Goal: Complete application form

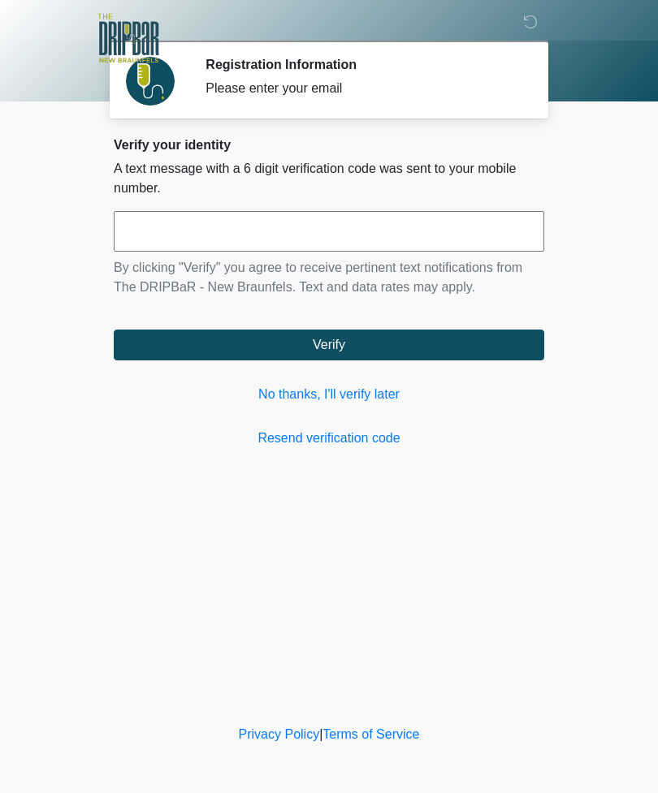
click at [348, 387] on link "No thanks, I'll verify later" at bounding box center [329, 394] width 430 height 19
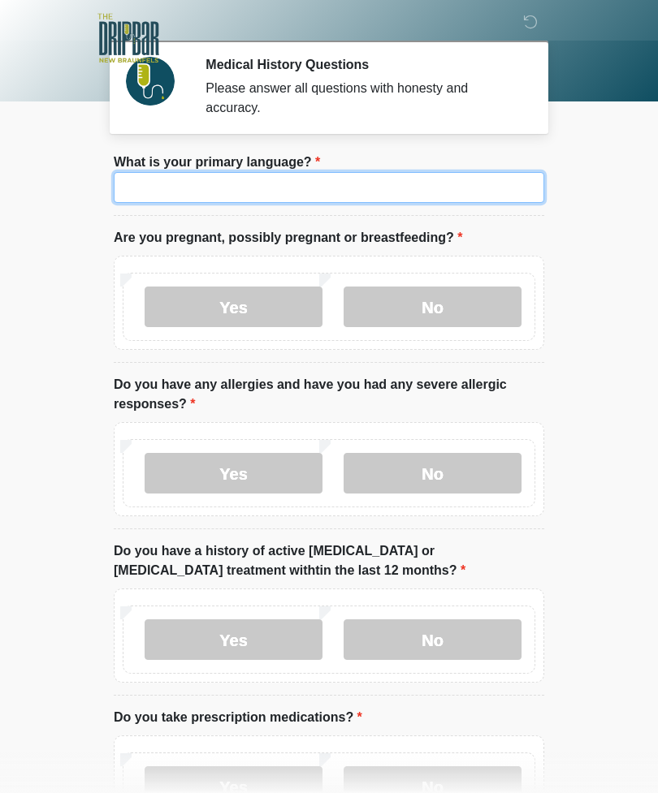
click at [394, 193] on input "What is your primary language?" at bounding box center [329, 187] width 430 height 31
type input "*******"
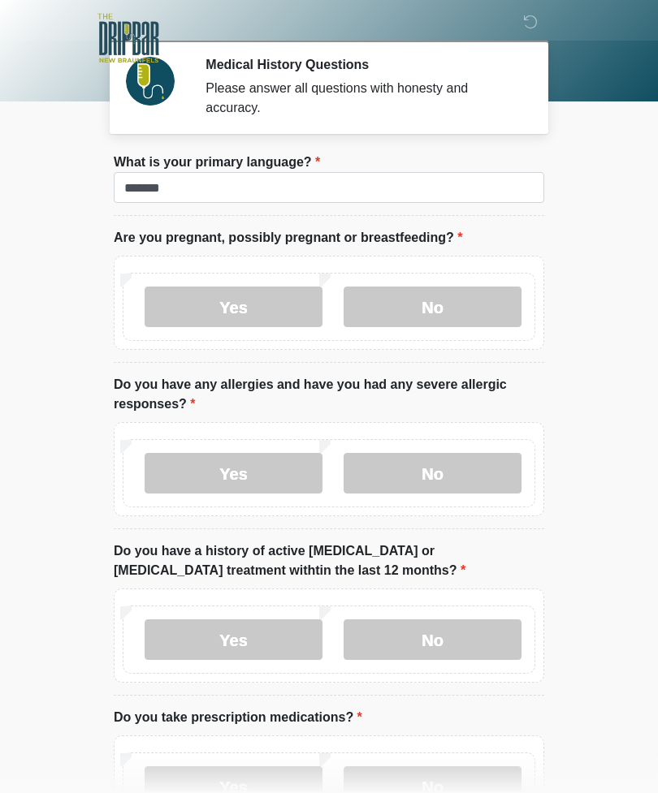
click at [455, 292] on label "No" at bounding box center [433, 307] width 178 height 41
click at [441, 465] on label "No" at bounding box center [433, 473] width 178 height 41
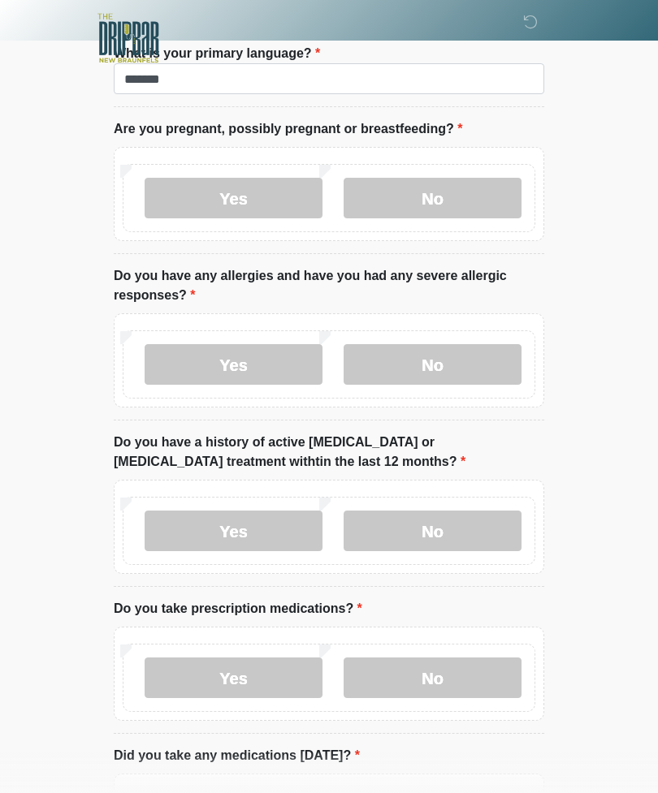
scroll to position [107, 0]
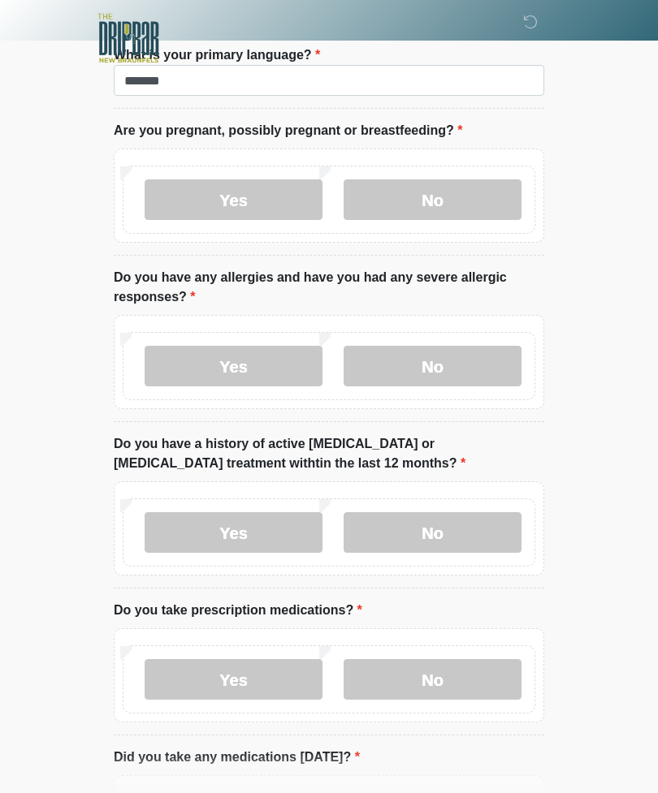
click at [454, 512] on label "No" at bounding box center [433, 532] width 178 height 41
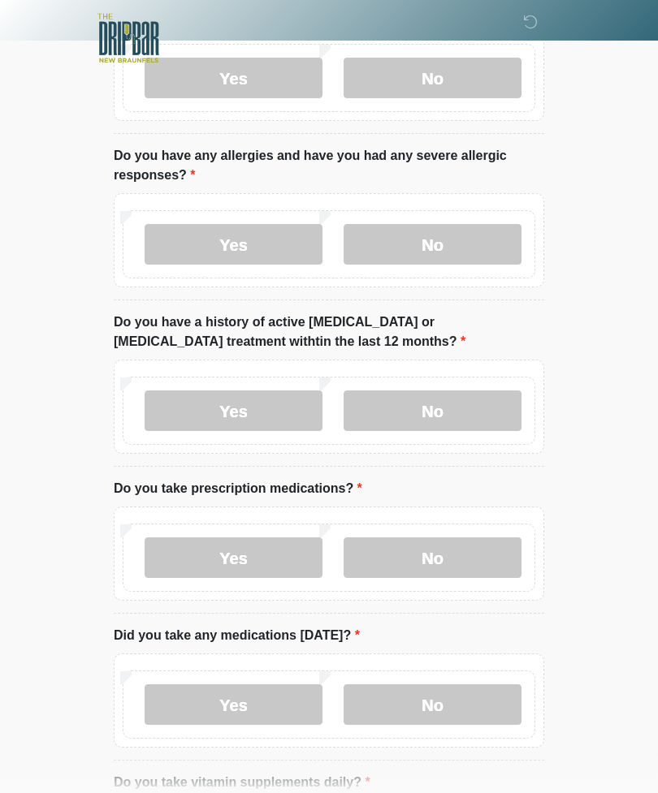
scroll to position [232, 0]
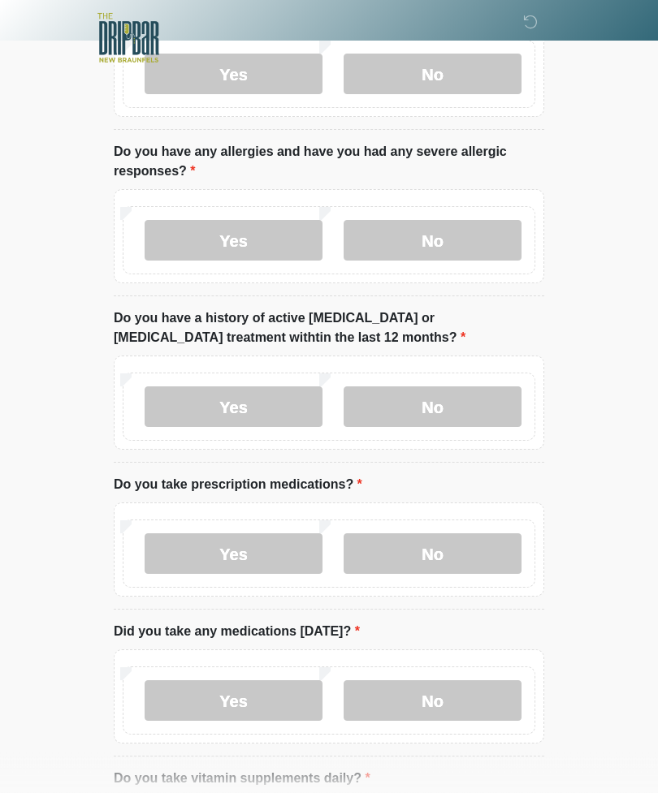
click at [444, 535] on label "No" at bounding box center [433, 554] width 178 height 41
click at [225, 698] on label "Yes" at bounding box center [234, 701] width 178 height 41
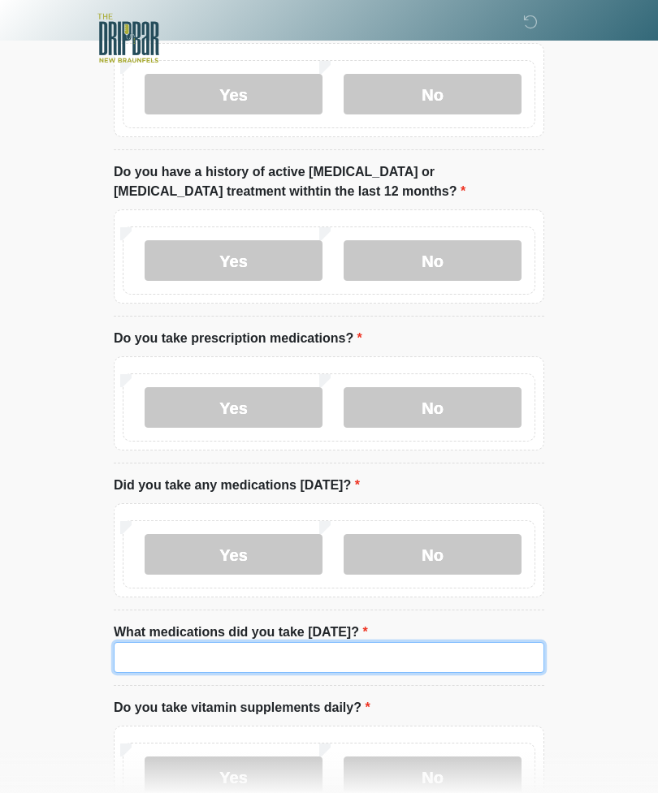
click at [210, 655] on input "What medications did you take [DATE]?" at bounding box center [329, 657] width 430 height 31
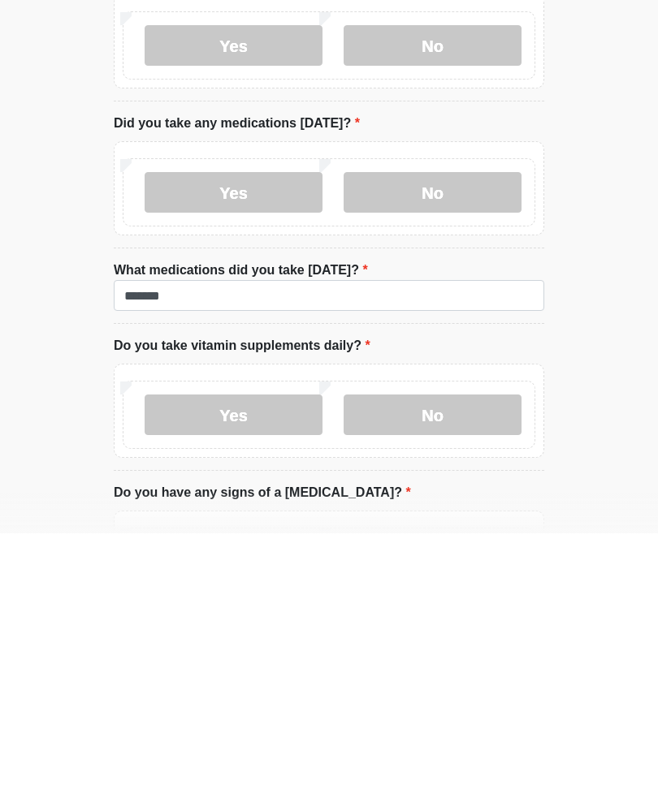
scroll to position [742, 0]
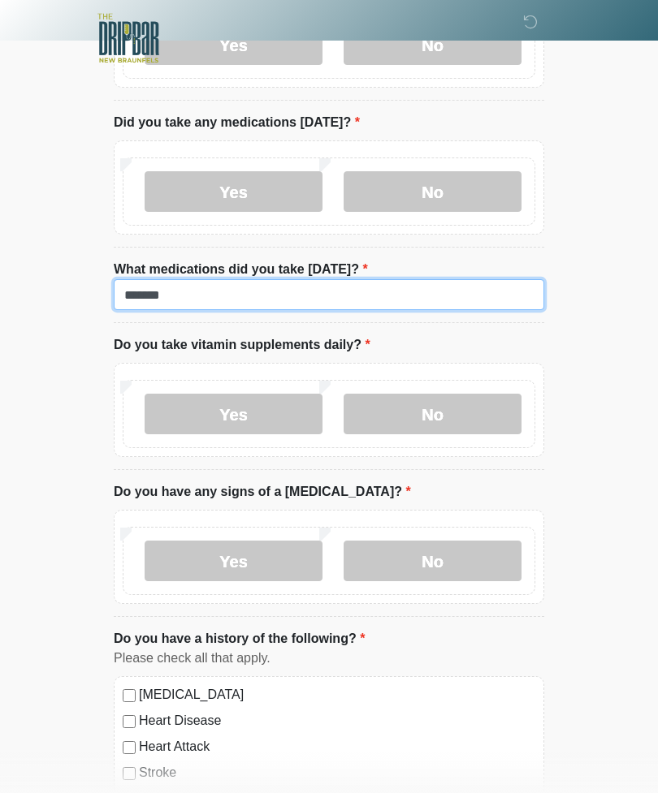
type input "*******"
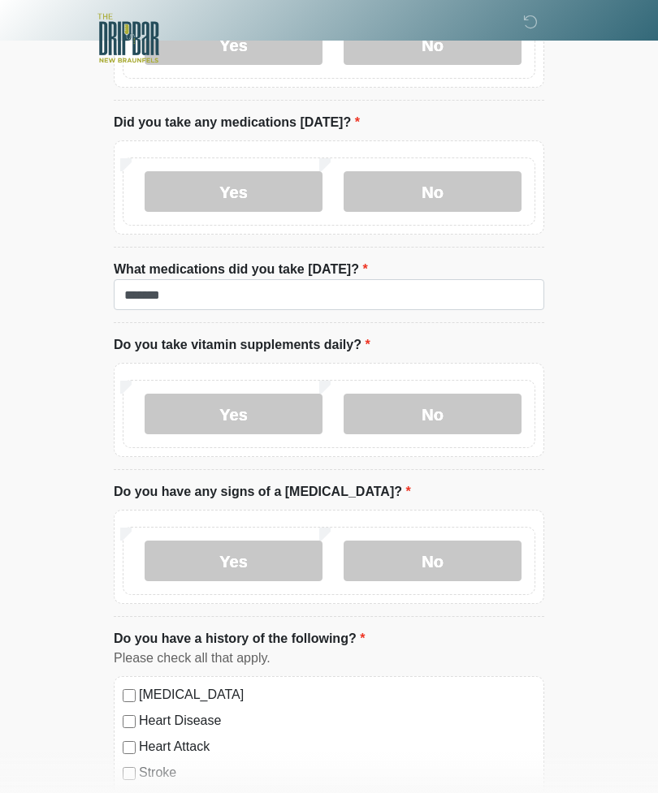
click at [419, 417] on label "No" at bounding box center [433, 414] width 178 height 41
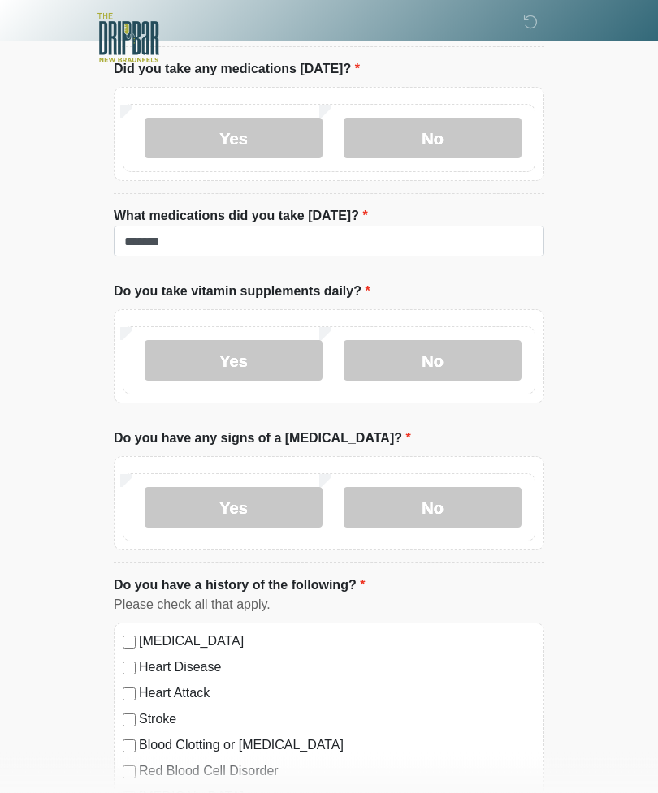
scroll to position [797, 0]
click at [410, 503] on label "No" at bounding box center [433, 506] width 178 height 41
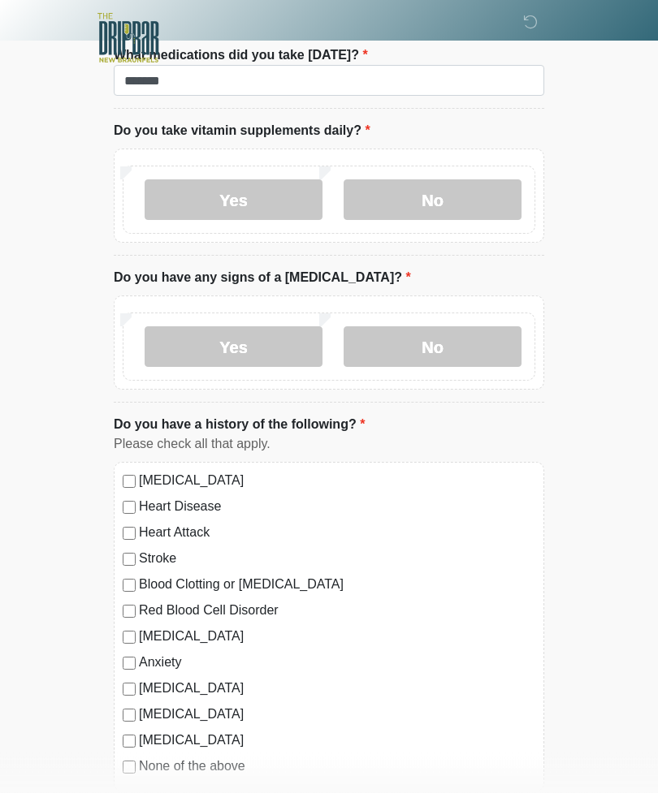
scroll to position [972, 0]
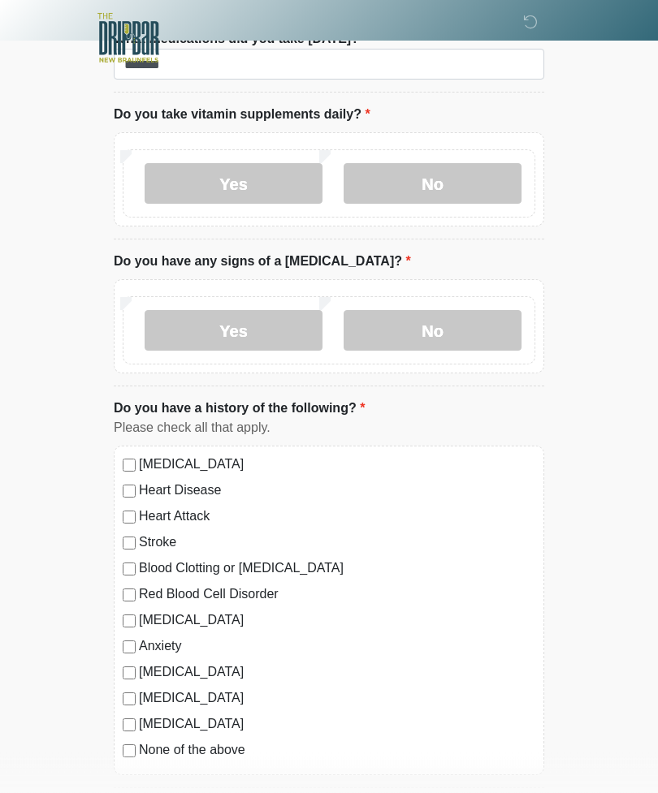
click at [140, 746] on label "None of the above" at bounding box center [337, 750] width 396 height 19
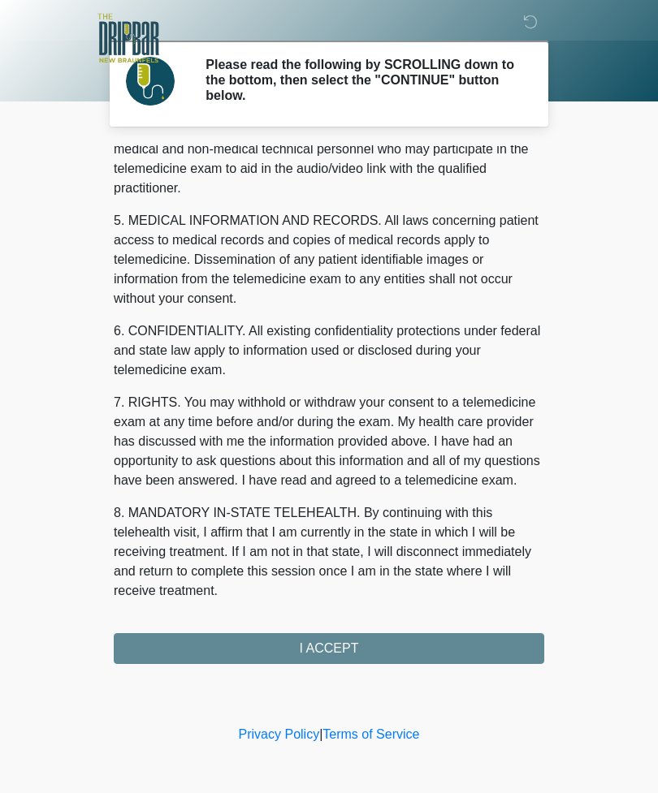
scroll to position [493, 0]
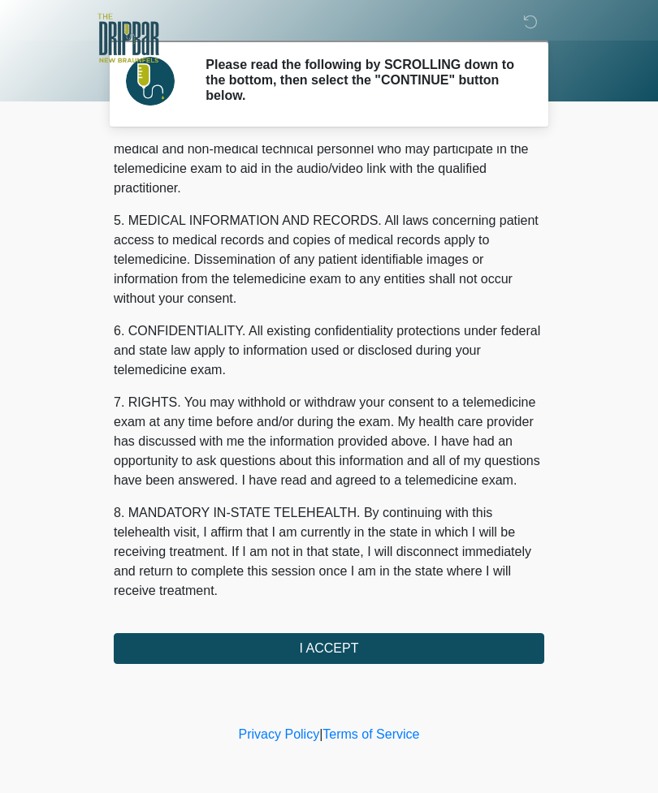
click at [275, 633] on button "I ACCEPT" at bounding box center [329, 648] width 430 height 31
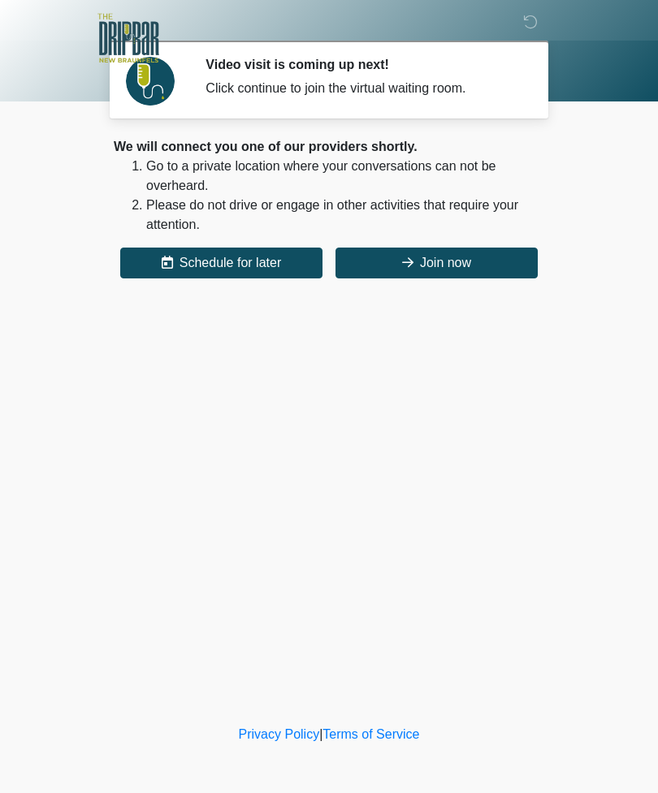
click at [413, 260] on button "Join now" at bounding box center [436, 263] width 202 height 31
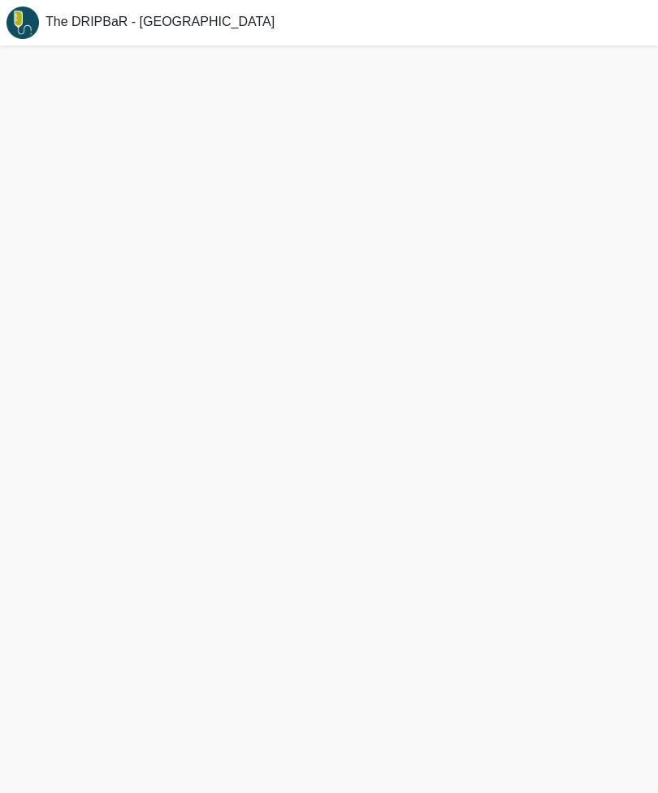
scroll to position [2, 0]
